Goal: Task Accomplishment & Management: Manage account settings

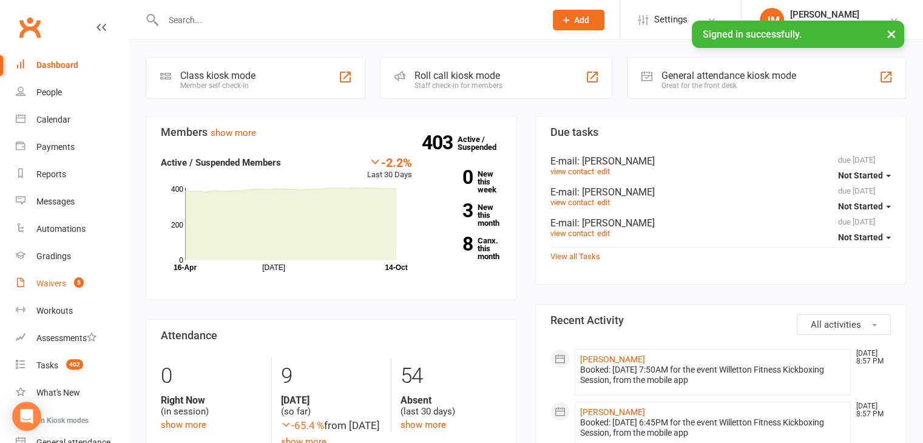
click at [73, 287] on count-badge "5" at bounding box center [76, 283] width 16 height 10
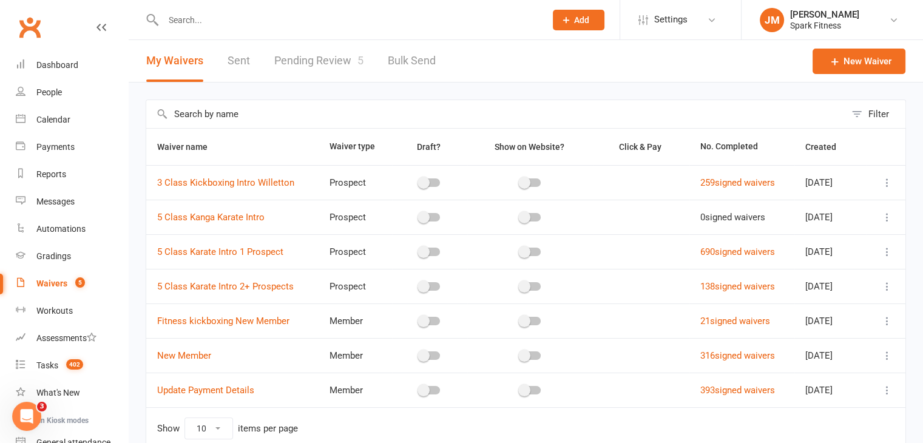
click at [311, 55] on link "Pending Review 5" at bounding box center [318, 61] width 89 height 42
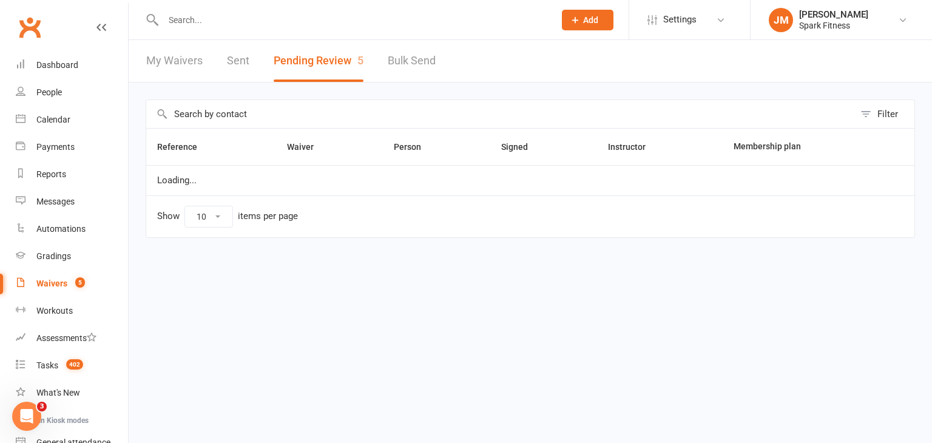
select select "50"
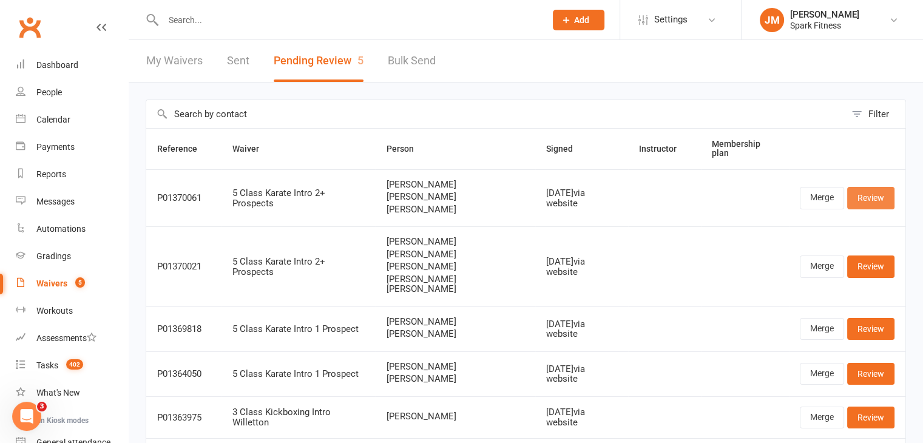
click at [876, 187] on link "Review" at bounding box center [870, 198] width 47 height 22
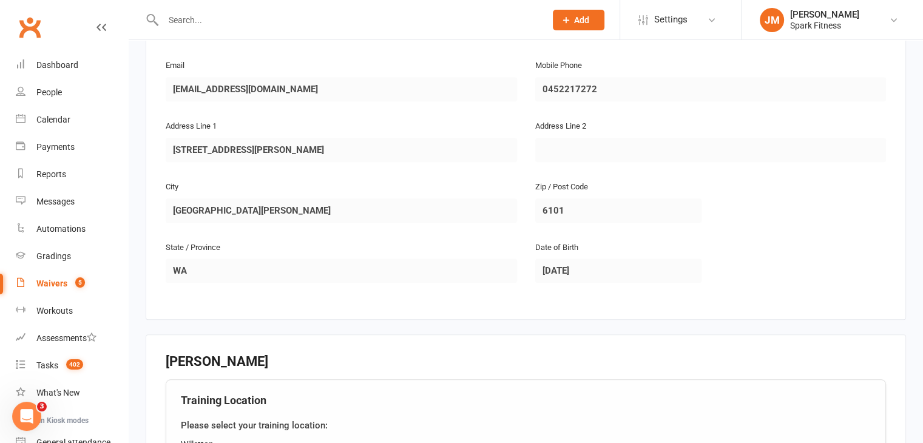
scroll to position [1092, 0]
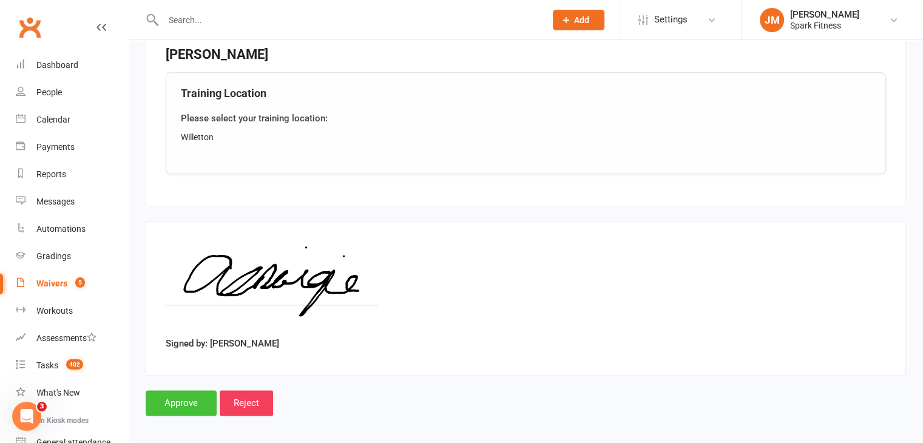
click at [185, 391] on input "Approve" at bounding box center [181, 402] width 71 height 25
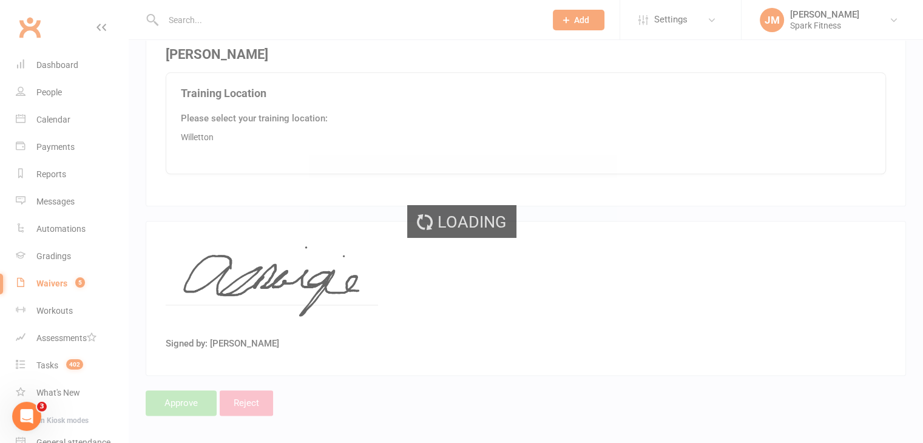
select select "50"
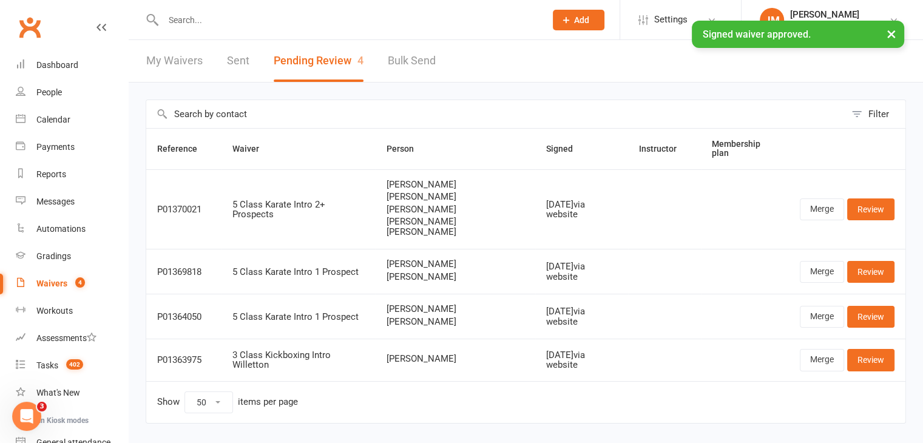
click at [206, 21] on div "× Signed waiver approved." at bounding box center [453, 21] width 907 height 0
click at [187, 13] on input "text" at bounding box center [348, 20] width 377 height 17
paste input "[EMAIL_ADDRESS][DOMAIN_NAME]"
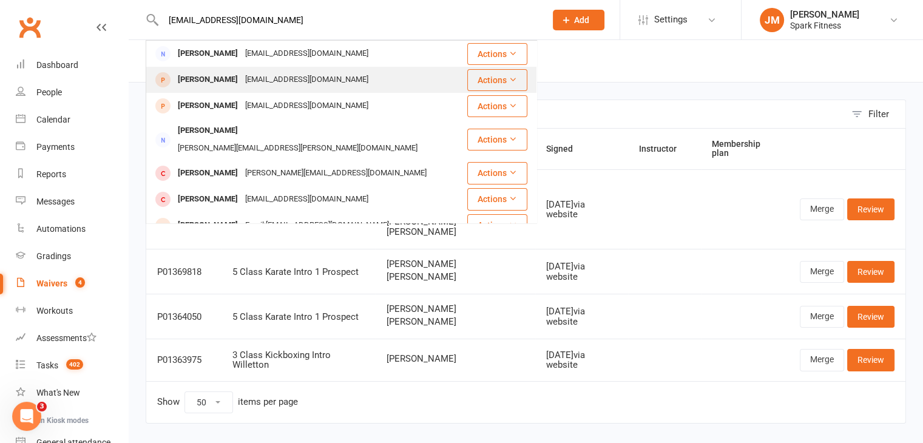
type input "[EMAIL_ADDRESS][DOMAIN_NAME]"
click at [241, 75] on div "[EMAIL_ADDRESS][DOMAIN_NAME]" at bounding box center [306, 80] width 130 height 18
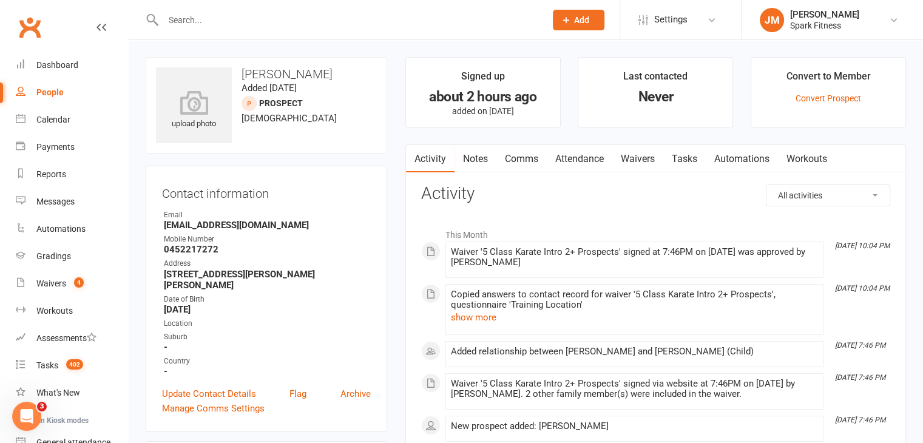
click at [582, 163] on link "Attendance" at bounding box center [580, 159] width 66 height 28
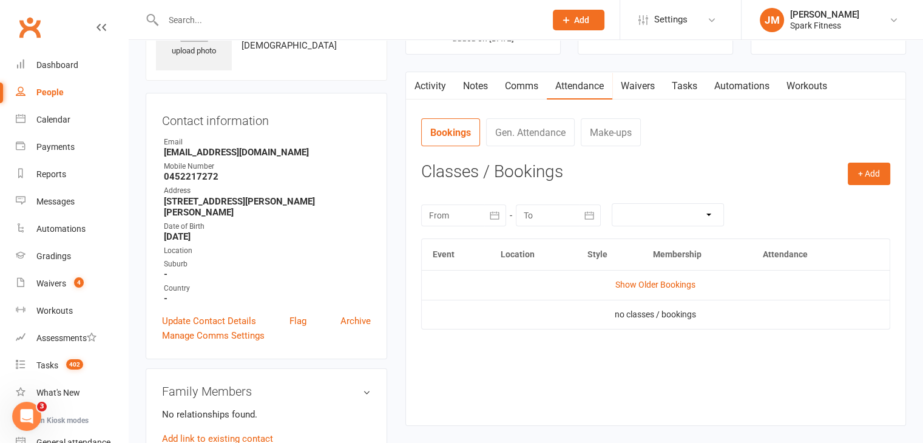
scroll to position [73, 0]
click at [849, 181] on button "+ Add" at bounding box center [869, 174] width 42 height 22
click at [796, 203] on link "Book Event" at bounding box center [829, 201] width 120 height 24
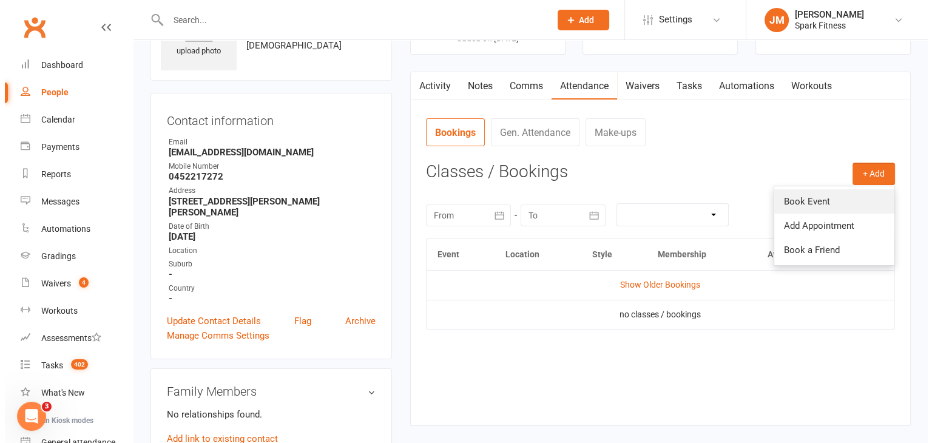
scroll to position [83, 0]
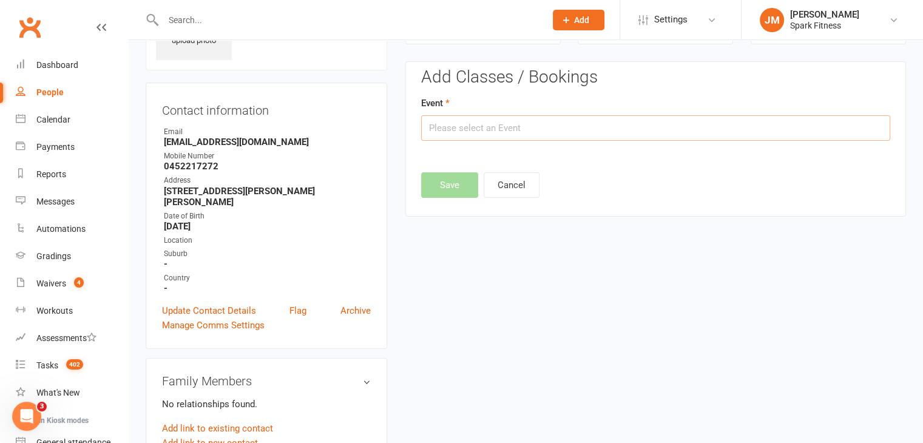
click at [524, 130] on input "text" at bounding box center [655, 127] width 469 height 25
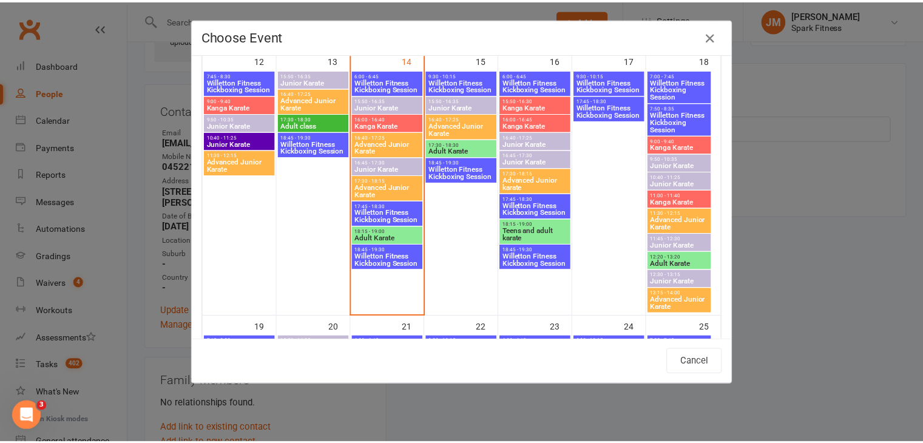
scroll to position [621, 0]
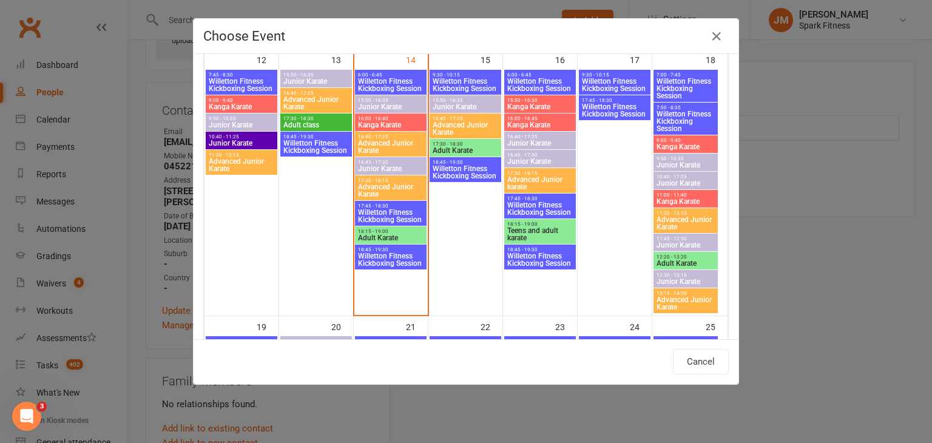
click at [676, 195] on span "11:00 - 11:40" at bounding box center [685, 194] width 59 height 5
type input "Kanga Karate - [DATE] 11:00:00 AM"
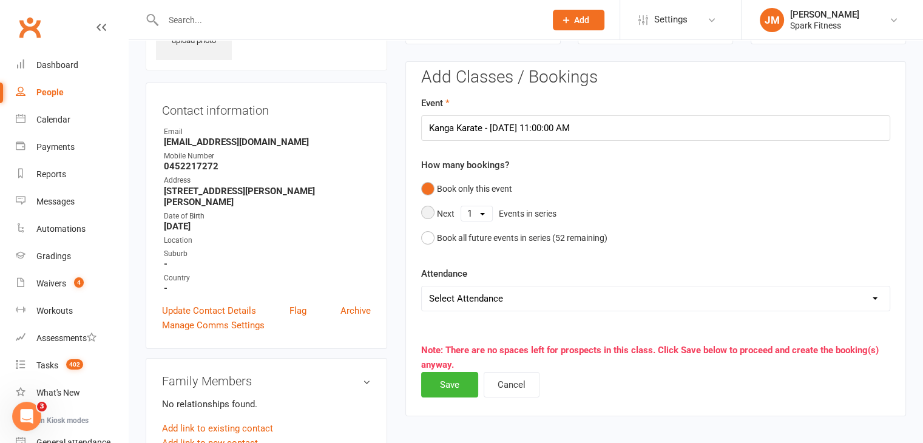
click at [482, 213] on select "1 2 3 4 5 6 7 8 9 10 11 12 13 14 15 16 17 18 19 20 21 22 23 24 25 26 27 28 29 3…" at bounding box center [476, 213] width 31 height 15
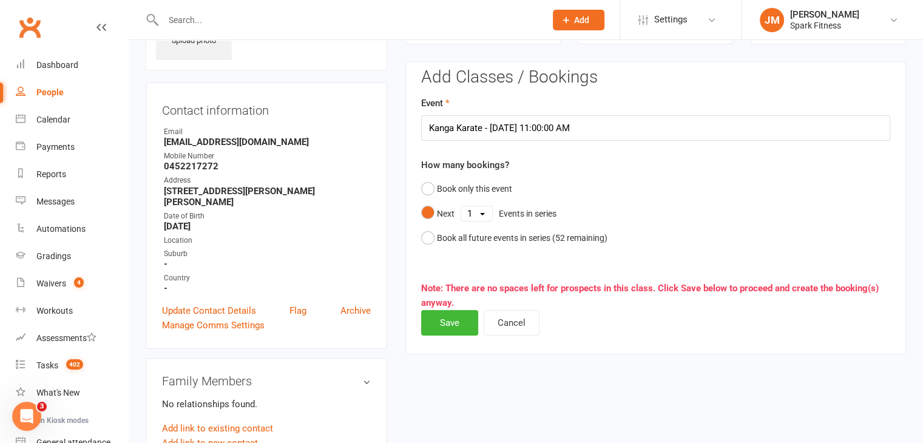
select select "5"
click at [461, 206] on select "1 2 3 4 5 6 7 8 9 10 11 12 13 14 15 16 17 18 19 20 21 22 23 24 25 26 27 28 29 3…" at bounding box center [476, 213] width 31 height 15
click at [440, 316] on button "Save" at bounding box center [449, 322] width 57 height 25
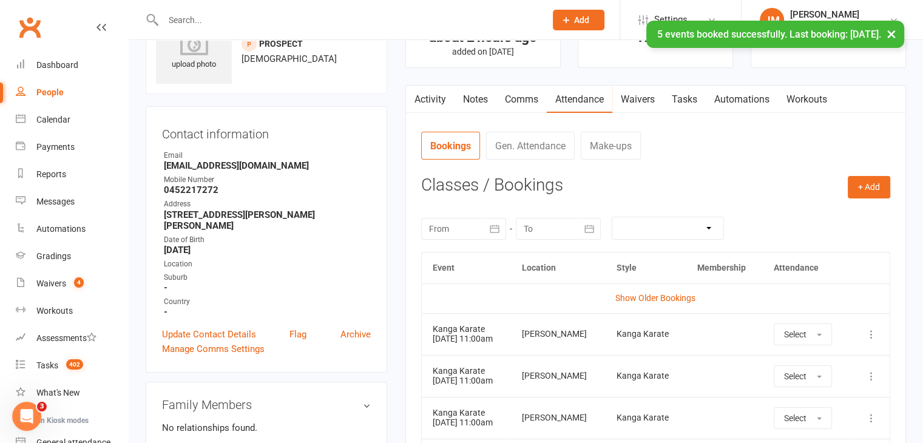
scroll to position [0, 0]
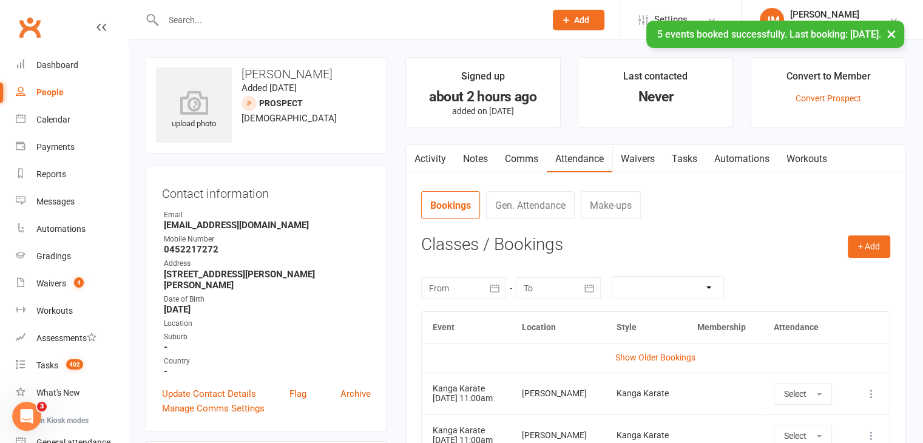
click at [185, 18] on input "text" at bounding box center [348, 20] width 377 height 17
paste input "[EMAIL_ADDRESS][DOMAIN_NAME]"
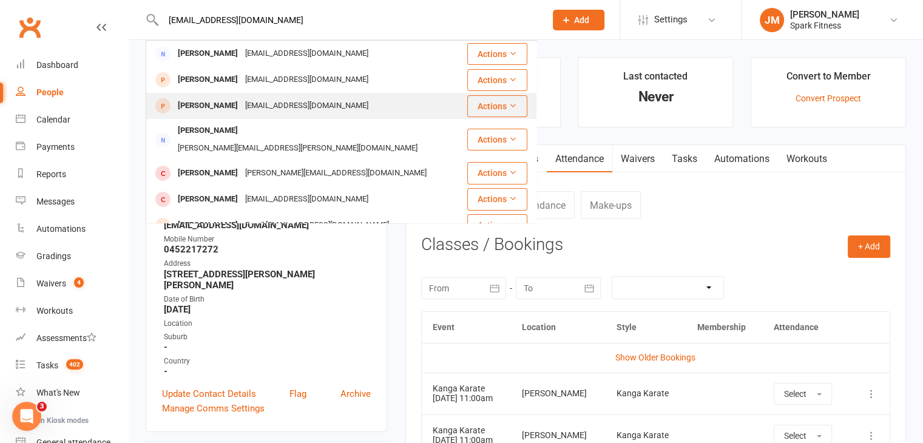
type input "[EMAIL_ADDRESS][DOMAIN_NAME]"
click at [220, 102] on div "[PERSON_NAME]" at bounding box center [207, 106] width 67 height 18
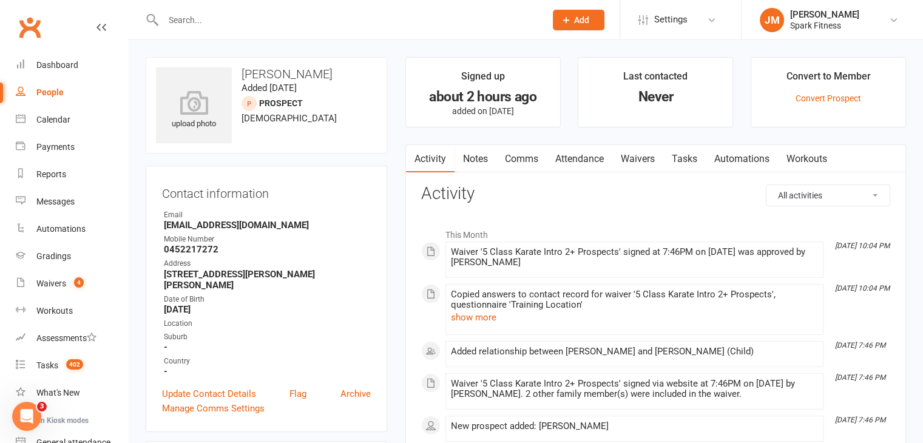
click at [579, 155] on link "Attendance" at bounding box center [580, 159] width 66 height 28
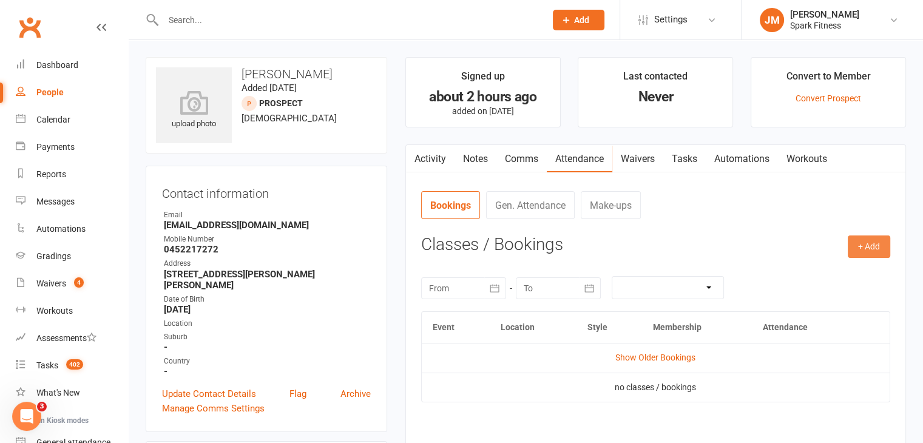
click at [879, 245] on button "+ Add" at bounding box center [869, 246] width 42 height 22
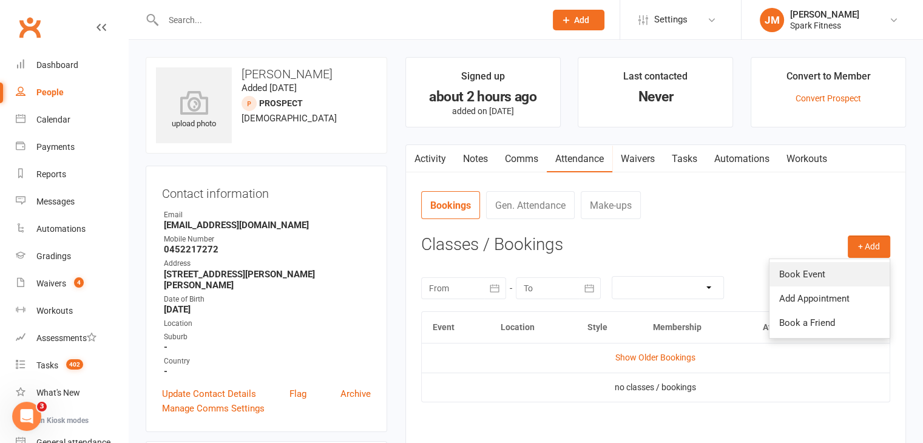
click at [789, 278] on link "Book Event" at bounding box center [829, 274] width 120 height 24
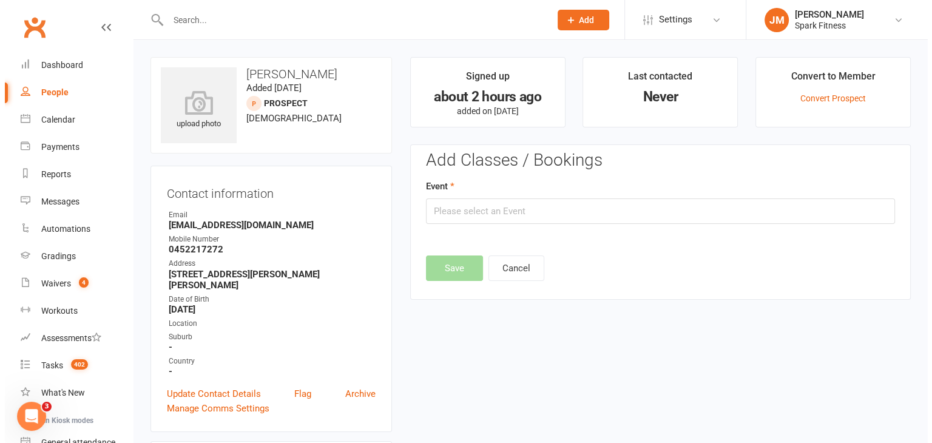
scroll to position [83, 0]
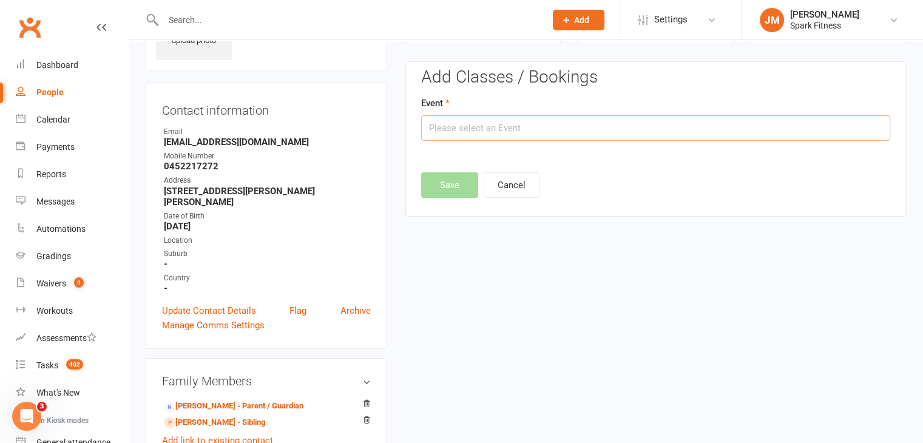
click at [485, 127] on input "text" at bounding box center [655, 127] width 469 height 25
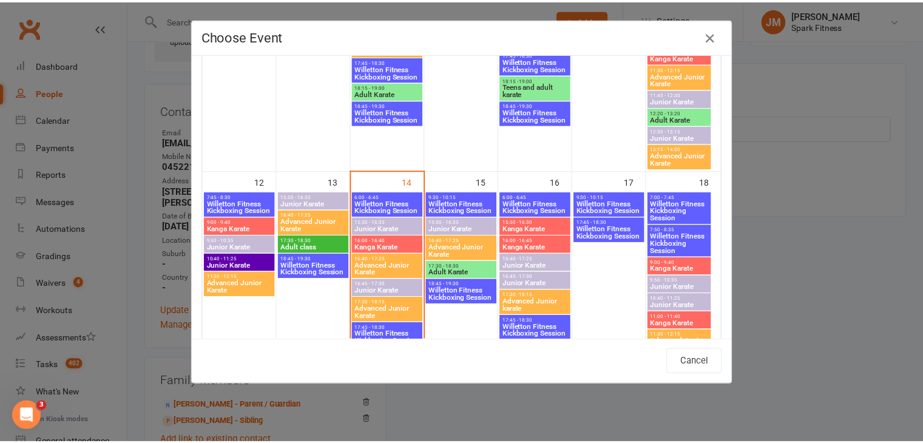
scroll to position [570, 0]
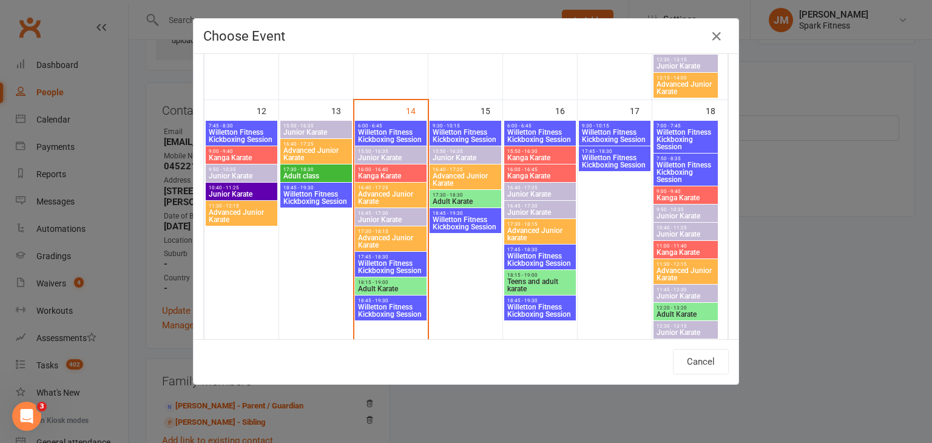
click at [660, 253] on span "Kanga Karate" at bounding box center [685, 252] width 59 height 7
type input "Kanga Karate - [DATE] 11:00:00 AM"
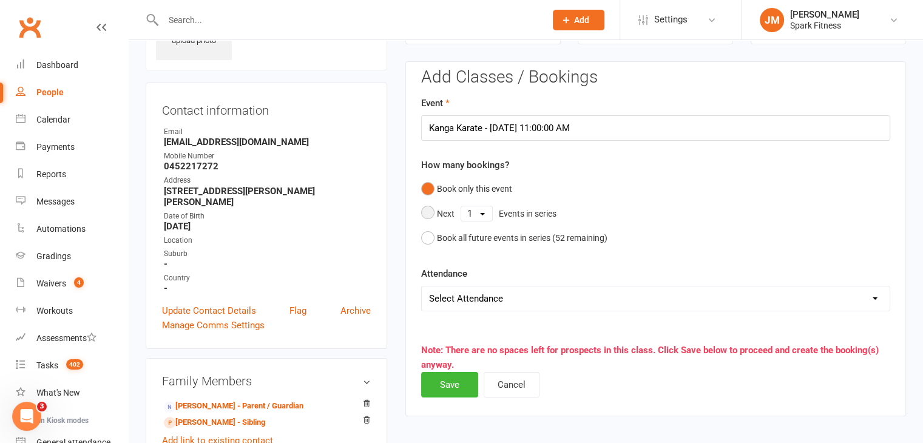
click at [477, 212] on select "1 2 3 4 5 6 7 8 9 10 11 12 13 14 15 16 17 18 19 20 21 22 23 24 25 26 27 28 29 3…" at bounding box center [476, 213] width 31 height 15
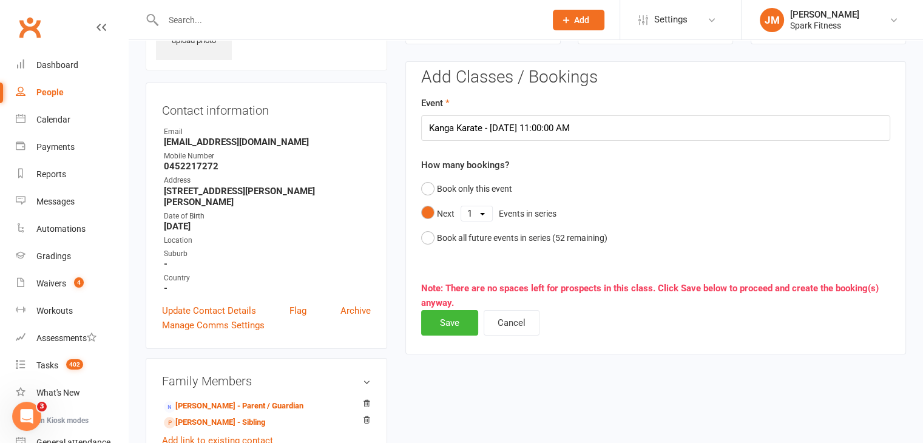
select select "5"
click at [461, 206] on select "1 2 3 4 5 6 7 8 9 10 11 12 13 14 15 16 17 18 19 20 21 22 23 24 25 26 27 28 29 3…" at bounding box center [476, 213] width 31 height 15
click at [457, 311] on button "Save" at bounding box center [449, 322] width 57 height 25
